Goal: Entertainment & Leisure: Browse casually

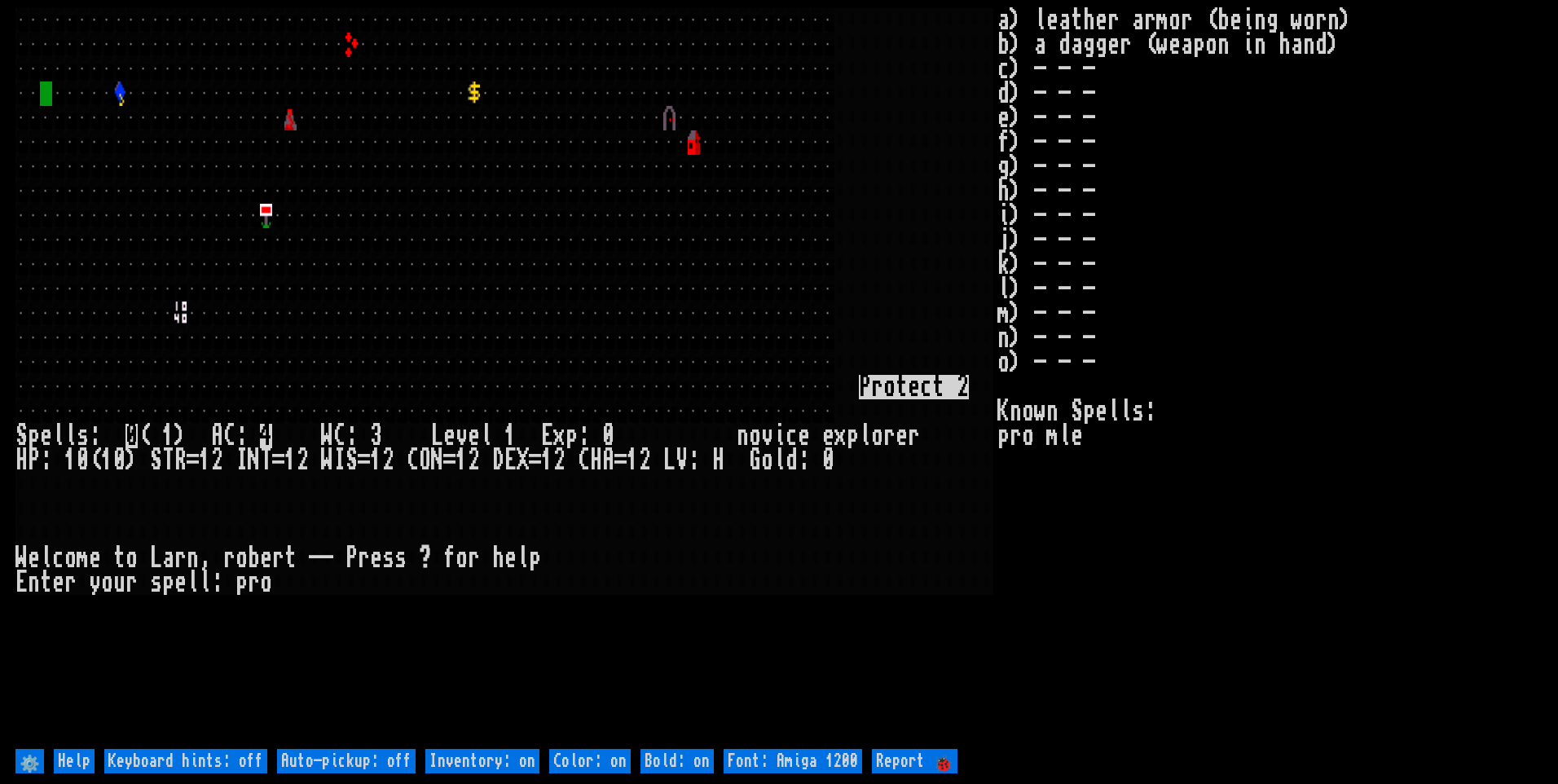
click at [372, 752] on off "Auto-pickup: off" at bounding box center [347, 761] width 139 height 24
type off "Auto-pickup: on"
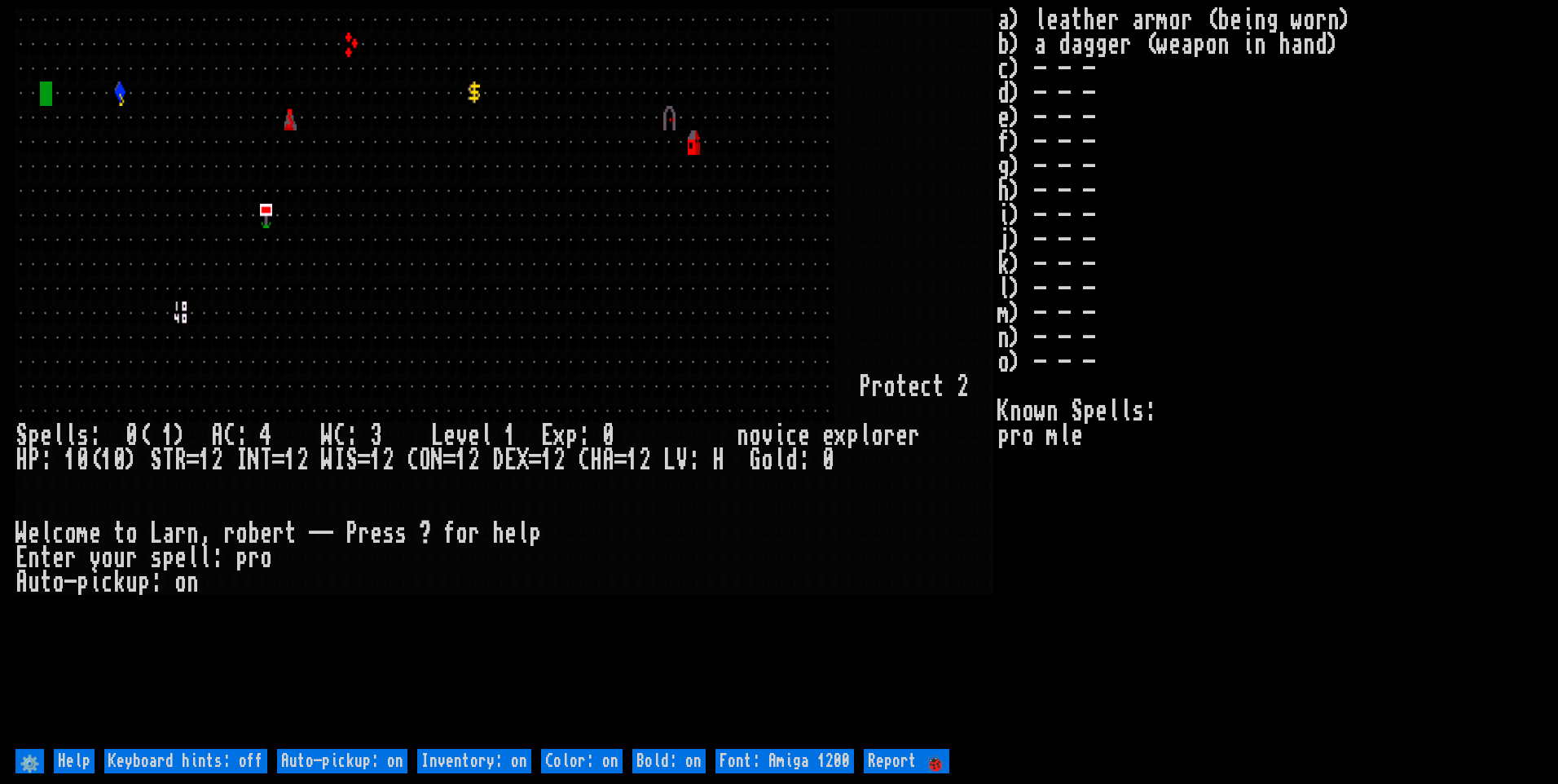
click at [459, 759] on on "Inventory: on" at bounding box center [474, 761] width 114 height 24
type on "Inventory: off"
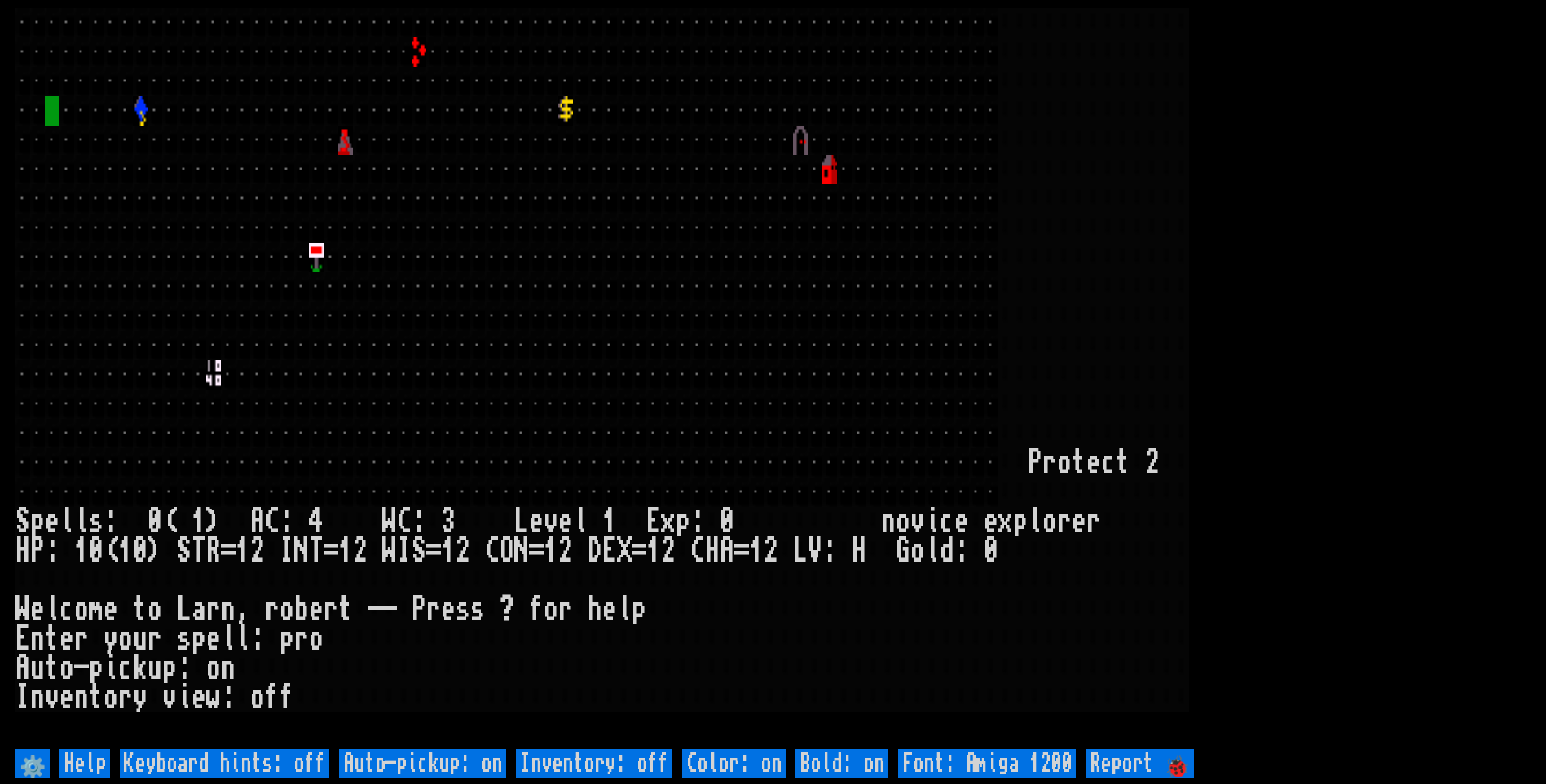
click at [1292, 349] on larn at bounding box center [773, 377] width 1515 height 736
